Goal: Find specific page/section: Find specific page/section

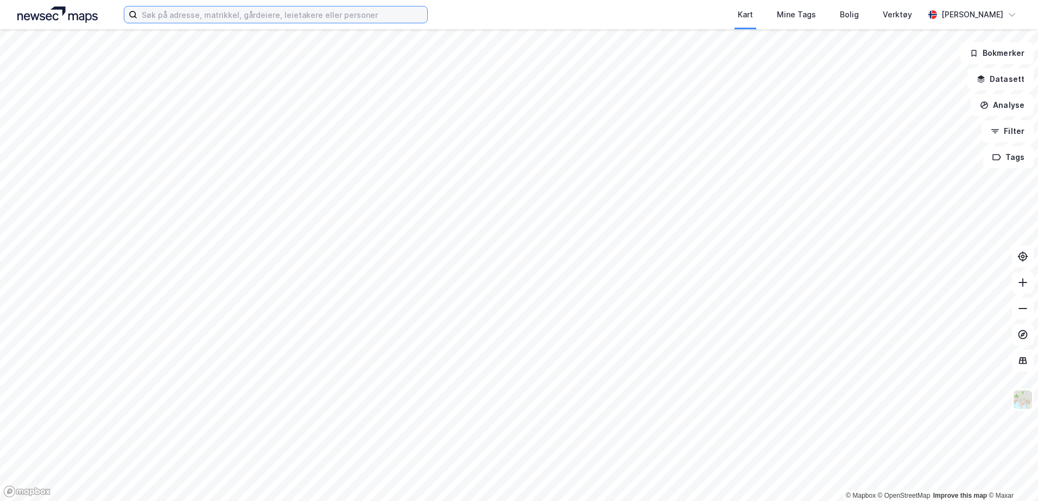
click at [275, 15] on input at bounding box center [282, 15] width 290 height 16
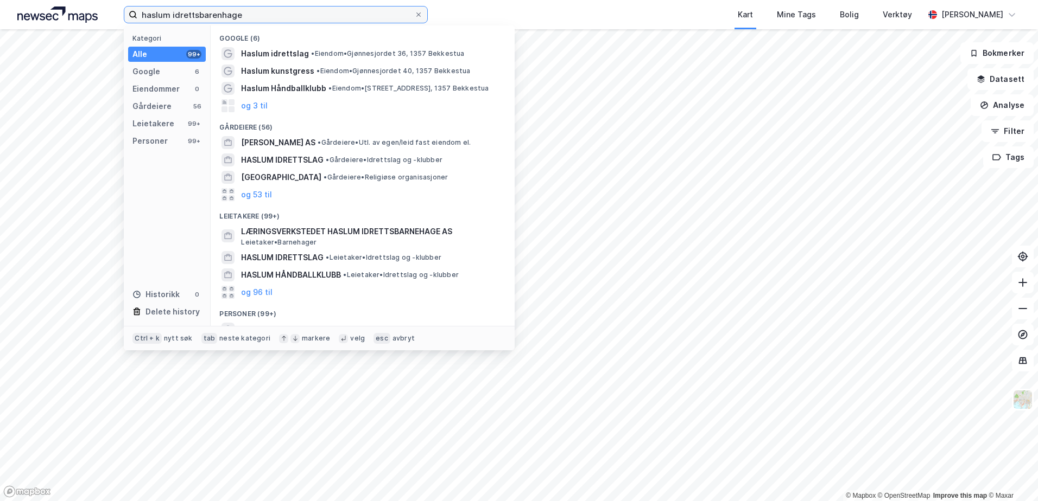
drag, startPoint x: 275, startPoint y: 15, endPoint x: 170, endPoint y: 9, distance: 104.4
click at [170, 9] on input "haslum idrettsbarenhage" at bounding box center [275, 15] width 277 height 16
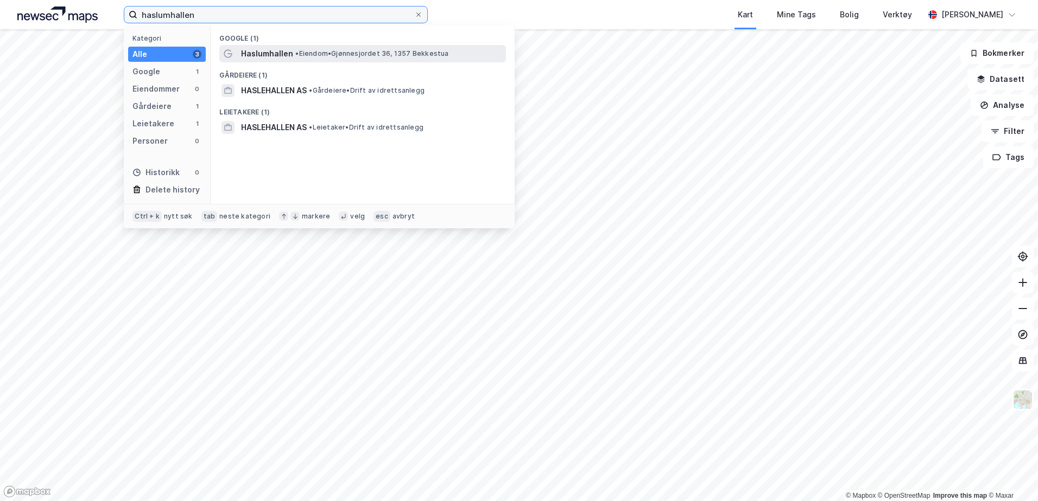
type input "haslumhallen"
click at [315, 56] on span "• Eiendom • Gjønnesjordet 36, 1357 Bekkestua" at bounding box center [371, 53] width 153 height 9
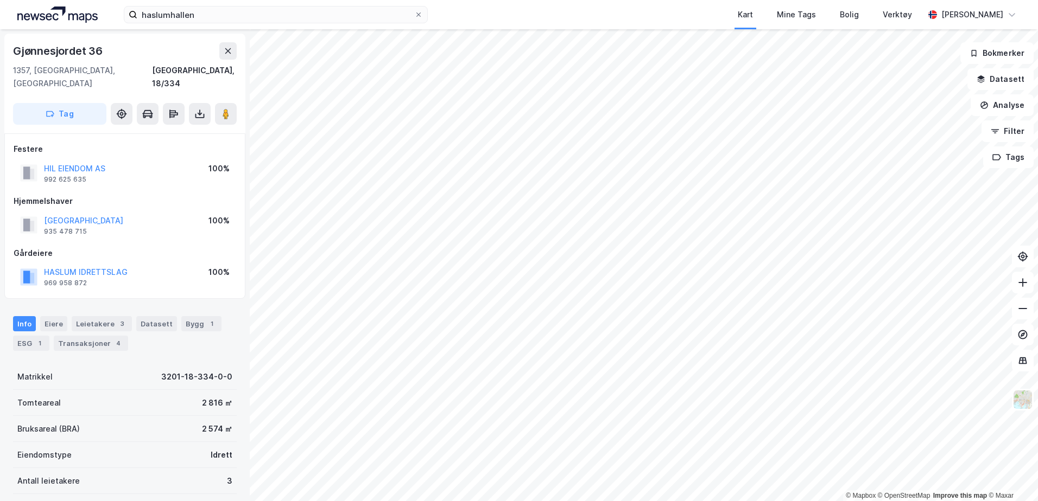
click at [854, 501] on html "haslumhallen Kart Mine Tags Bolig Verktøy [PERSON_NAME] © Mapbox © OpenStreetMa…" at bounding box center [519, 250] width 1038 height 501
